Goal: Information Seeking & Learning: Understand process/instructions

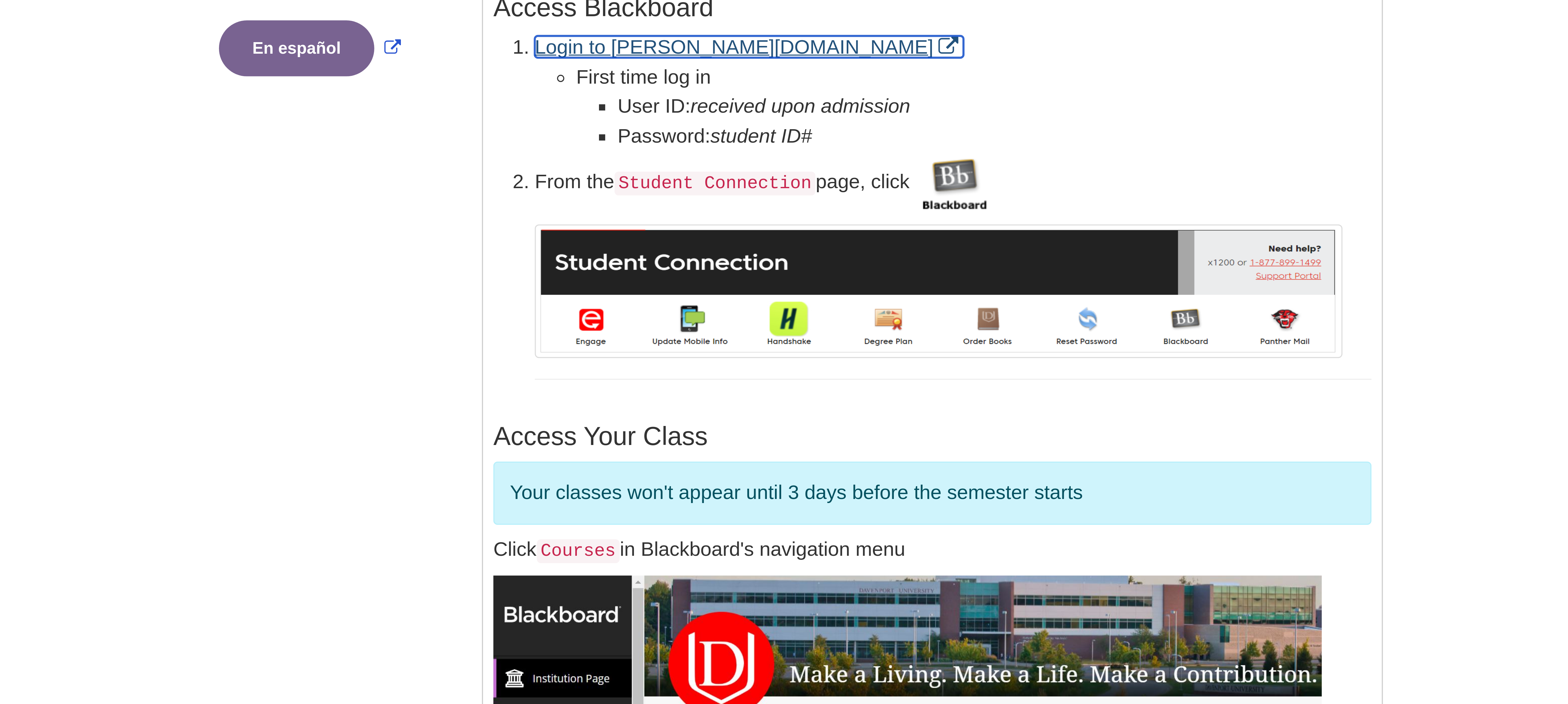
click at [737, 246] on link "Login to davenport.edu" at bounding box center [776, 248] width 129 height 7
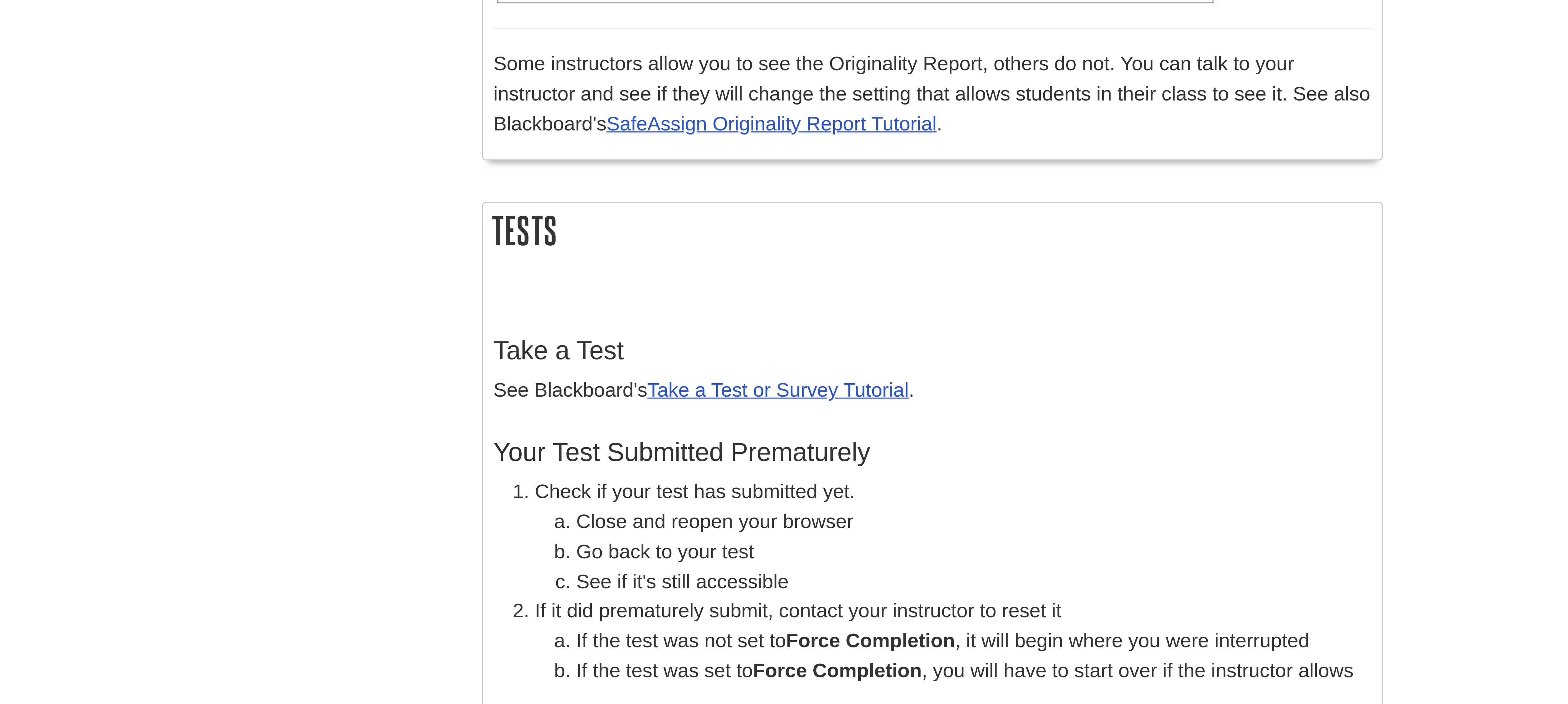
scroll to position [1090, 0]
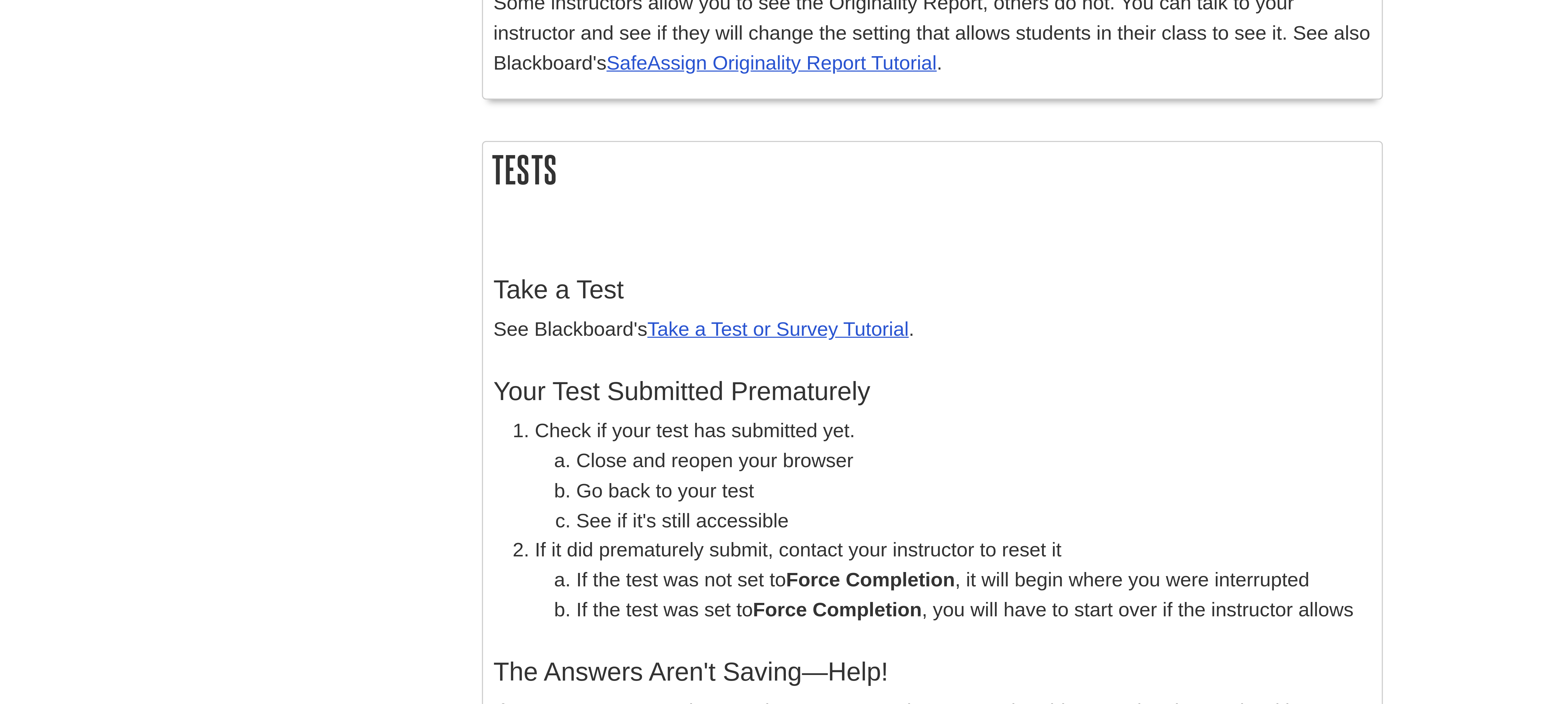
click at [842, 541] on h2 "Tests" at bounding box center [831, 542] width 270 height 17
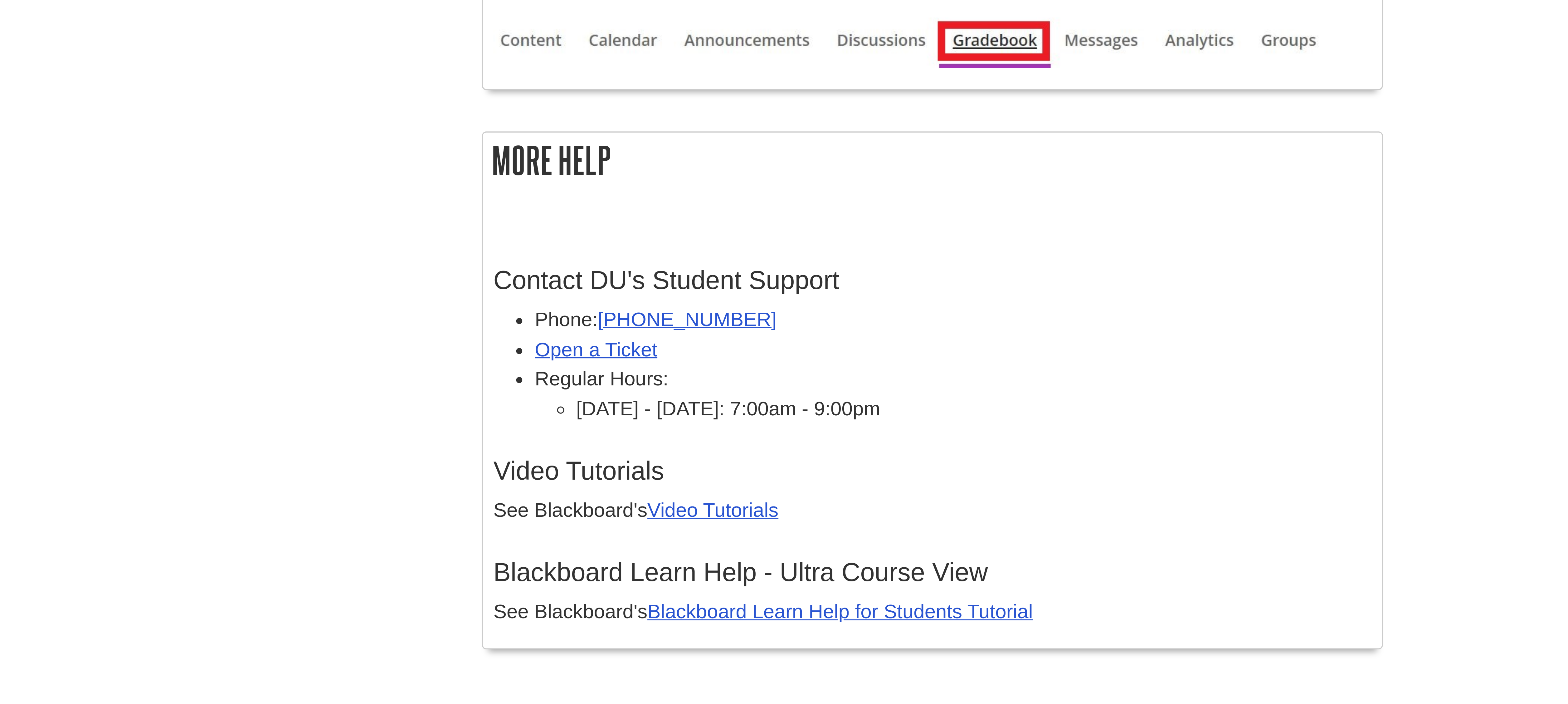
scroll to position [1498, 0]
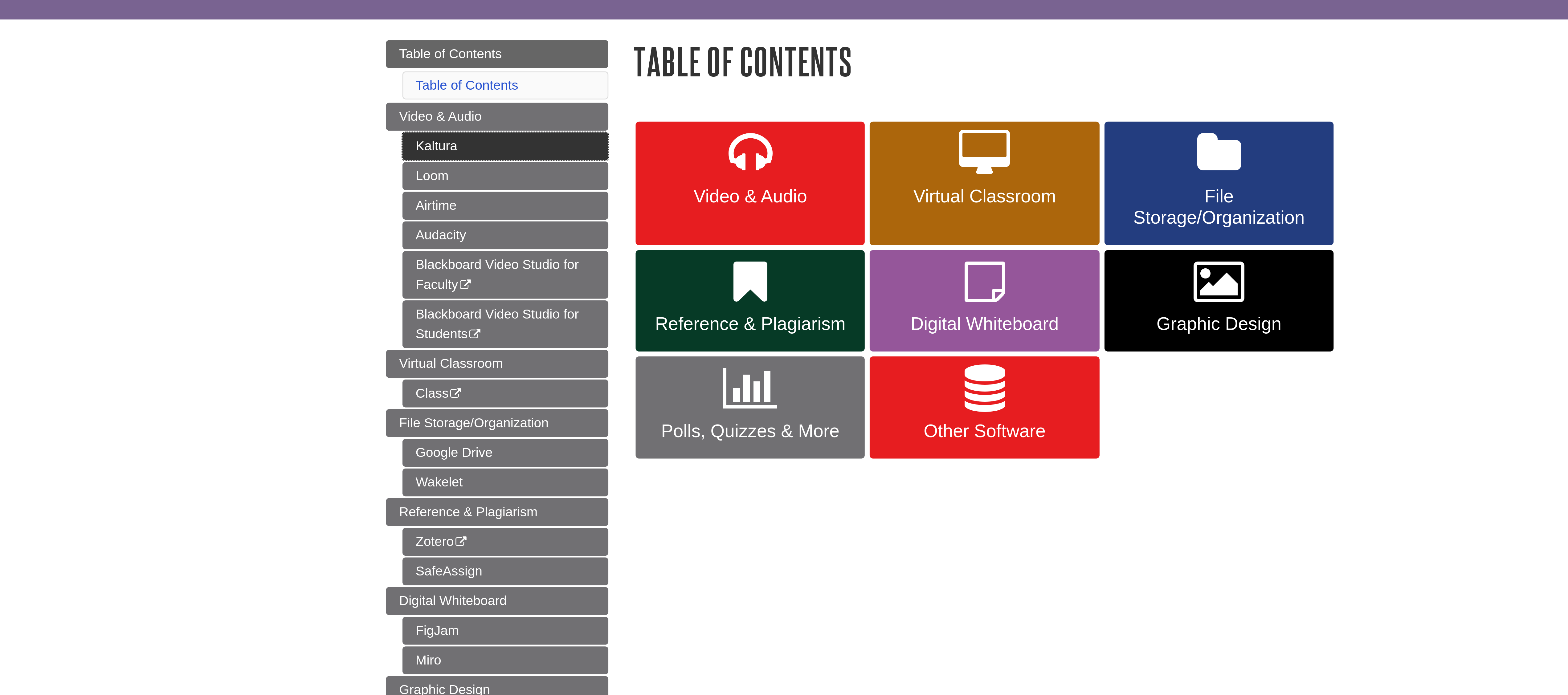
click at [621, 116] on link "Kaltura" at bounding box center [648, 115] width 77 height 10
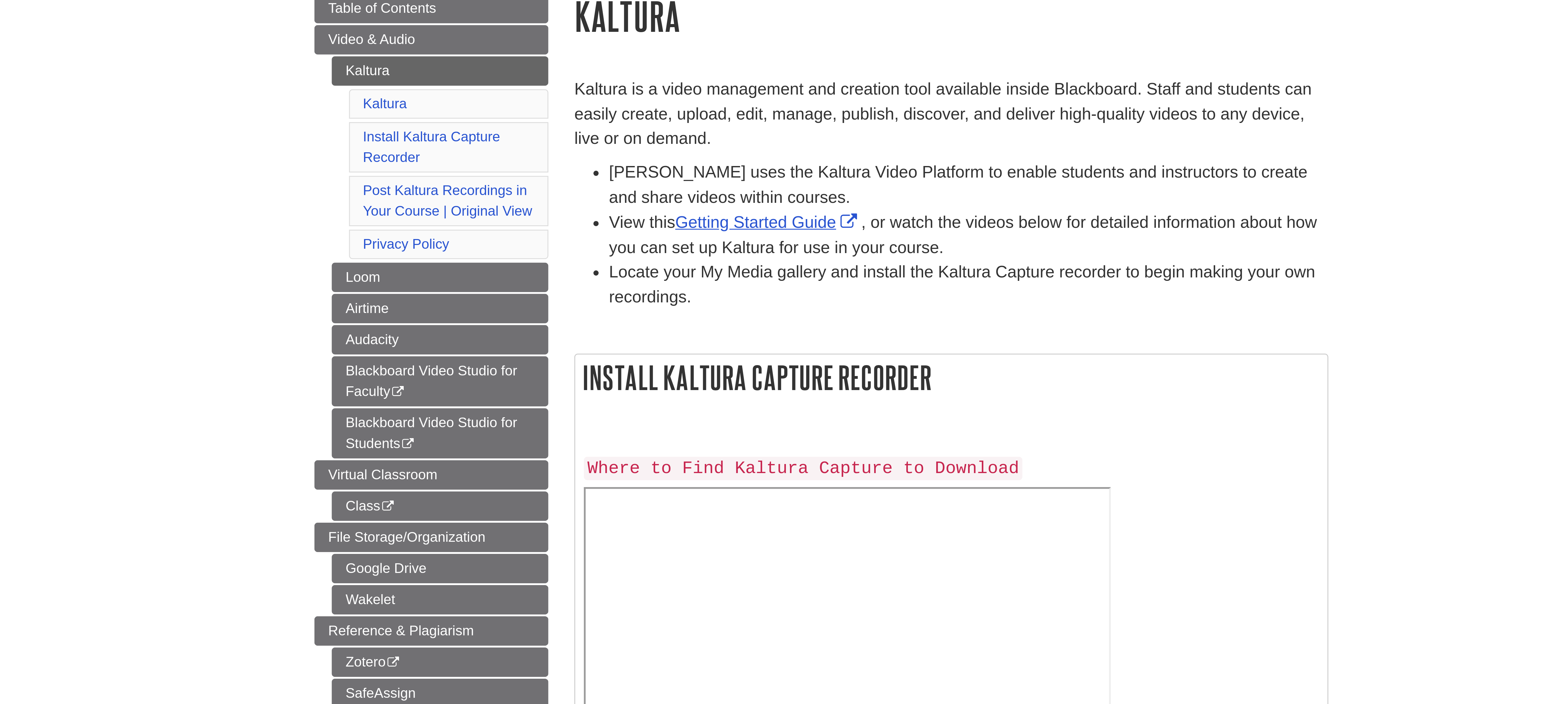
scroll to position [74, 0]
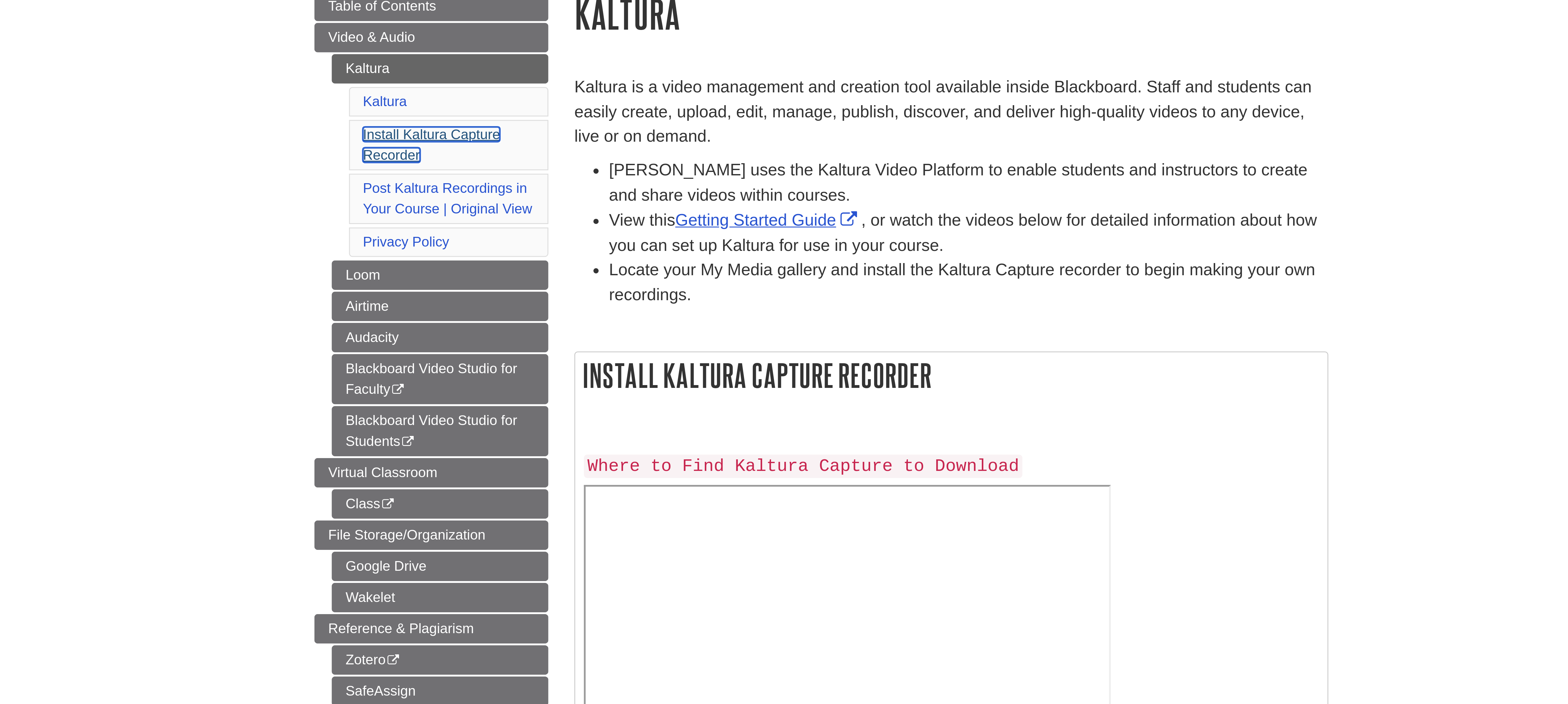
click at [623, 60] on link "Install Kaltura Capture Recorder" at bounding box center [643, 58] width 49 height 13
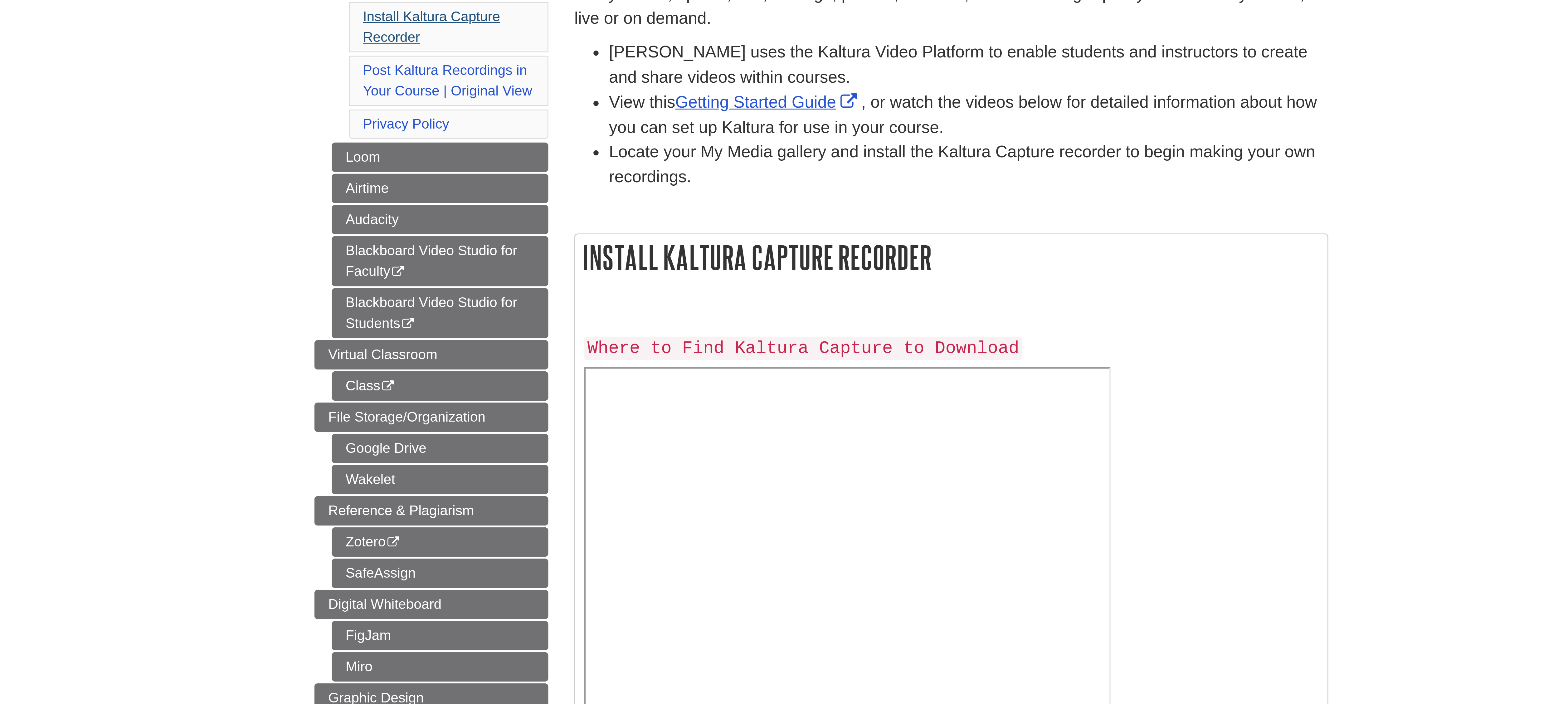
scroll to position [74, 0]
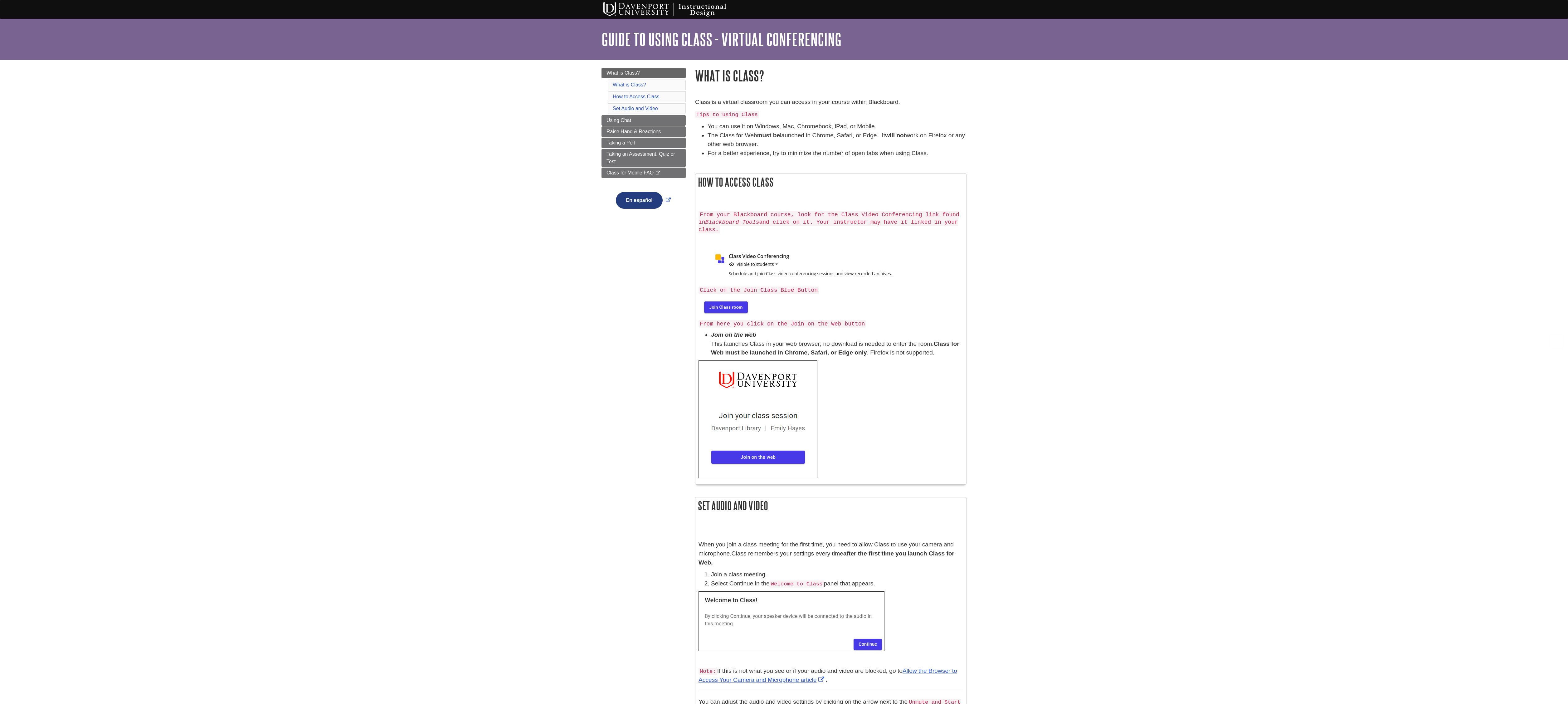
scroll to position [150, 0]
